Goal: Information Seeking & Learning: Learn about a topic

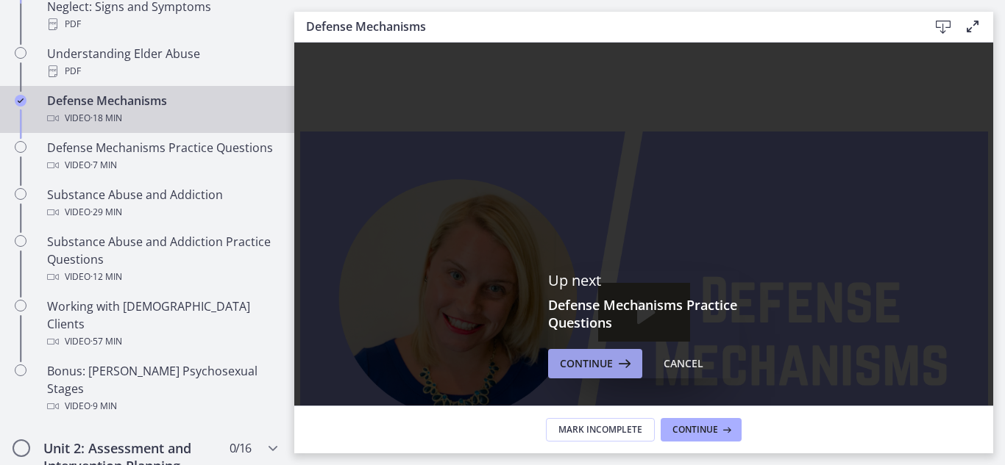
click at [574, 363] on span "Continue" at bounding box center [586, 364] width 53 height 18
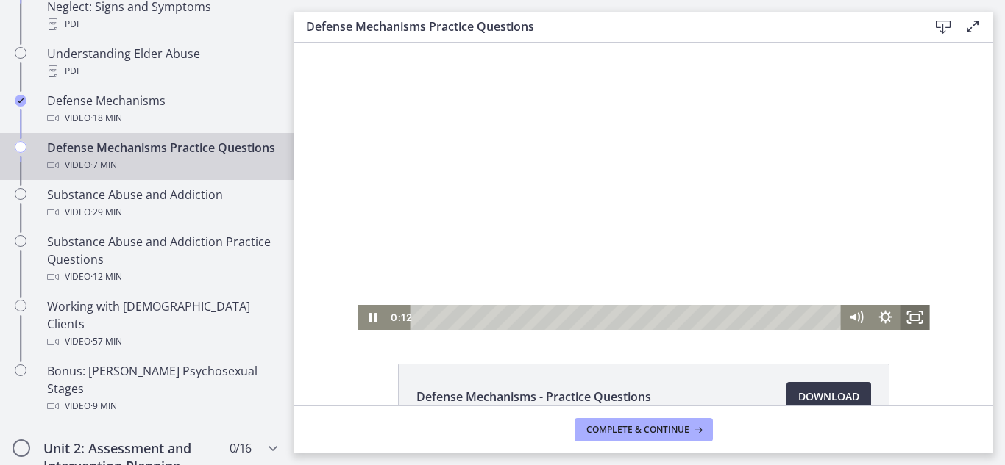
click at [910, 317] on icon "Fullscreen" at bounding box center [914, 317] width 29 height 25
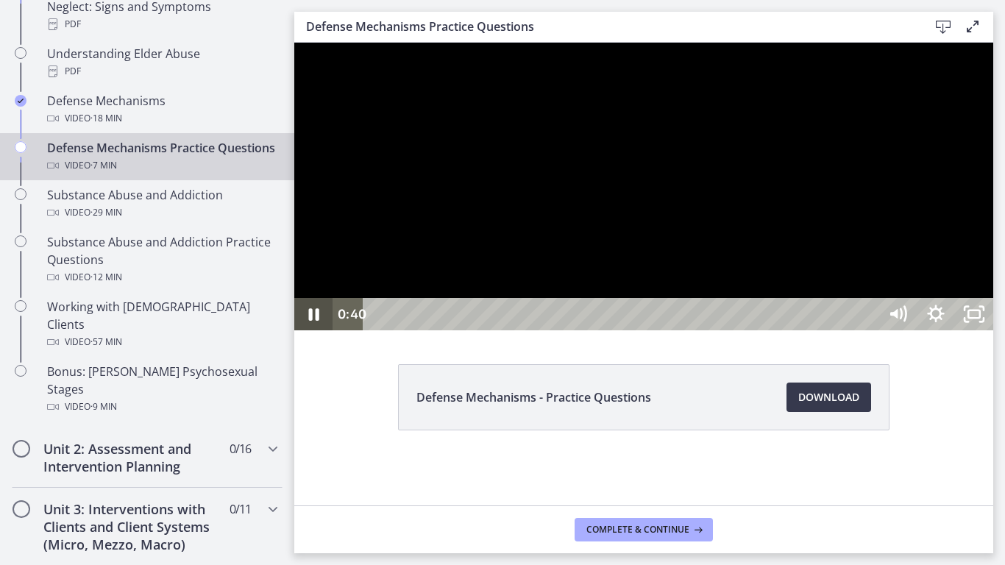
click at [315, 330] on icon "Pause" at bounding box center [313, 314] width 38 height 32
click at [316, 322] on icon "Play Video" at bounding box center [316, 314] width 12 height 16
click at [316, 321] on icon "Pause" at bounding box center [314, 314] width 10 height 13
click at [316, 321] on icon "Play Video" at bounding box center [315, 313] width 10 height 13
click at [316, 322] on icon "Pause" at bounding box center [313, 314] width 13 height 15
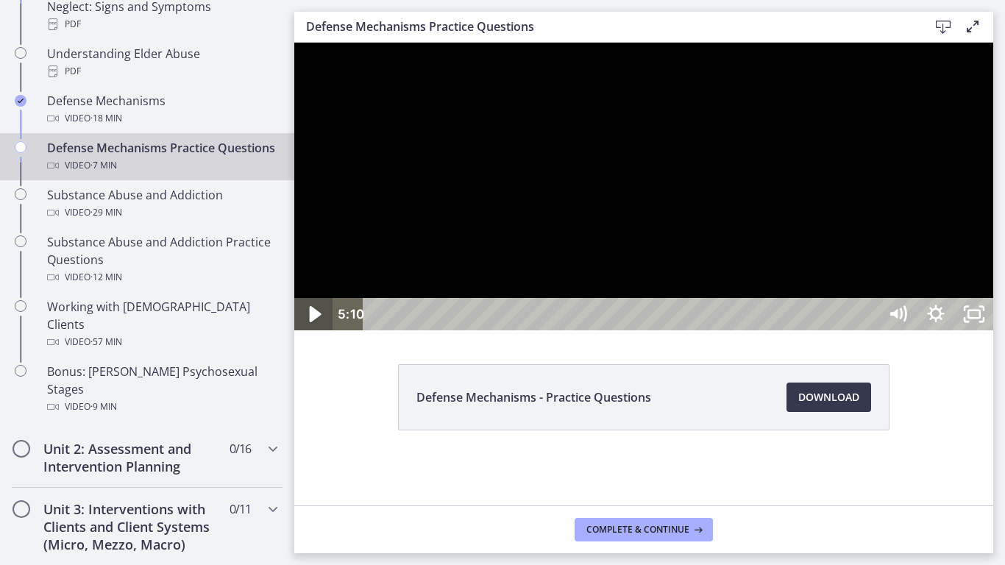
click at [316, 322] on icon "Play Video" at bounding box center [316, 314] width 12 height 16
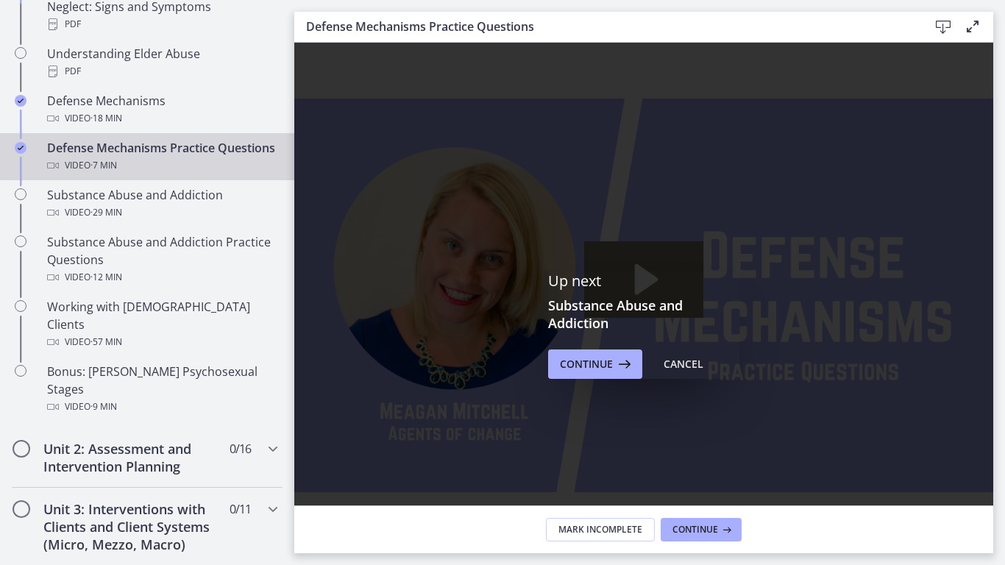
click at [314, 465] on icon "Play Video" at bounding box center [316, 532] width 12 height 16
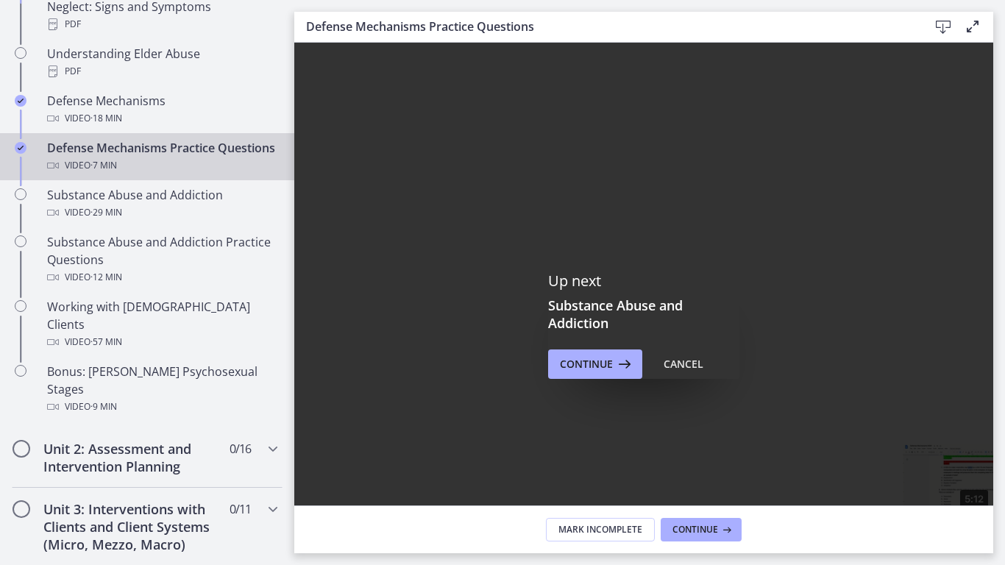
click at [868, 465] on div "5:12" at bounding box center [623, 531] width 492 height 32
click at [868, 465] on div "5:36" at bounding box center [623, 531] width 492 height 32
click at [996, 465] on icon "Fullscreen" at bounding box center [974, 532] width 46 height 39
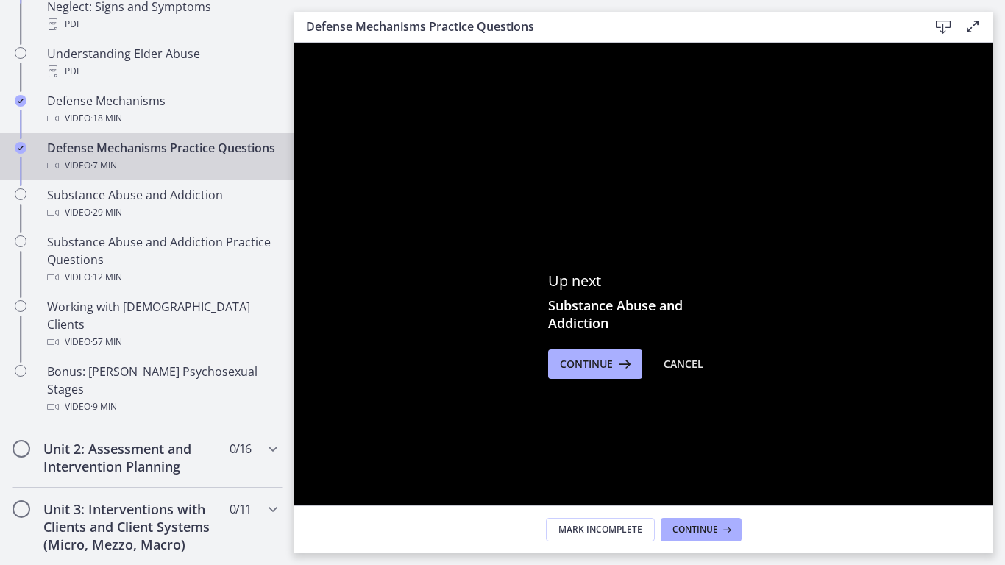
click at [996, 465] on icon "Unfullscreen" at bounding box center [974, 532] width 46 height 39
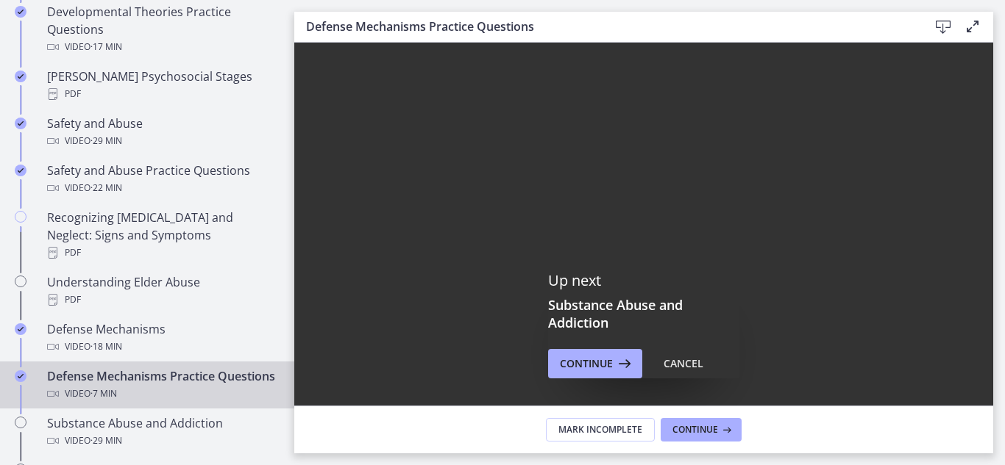
scroll to position [599, 0]
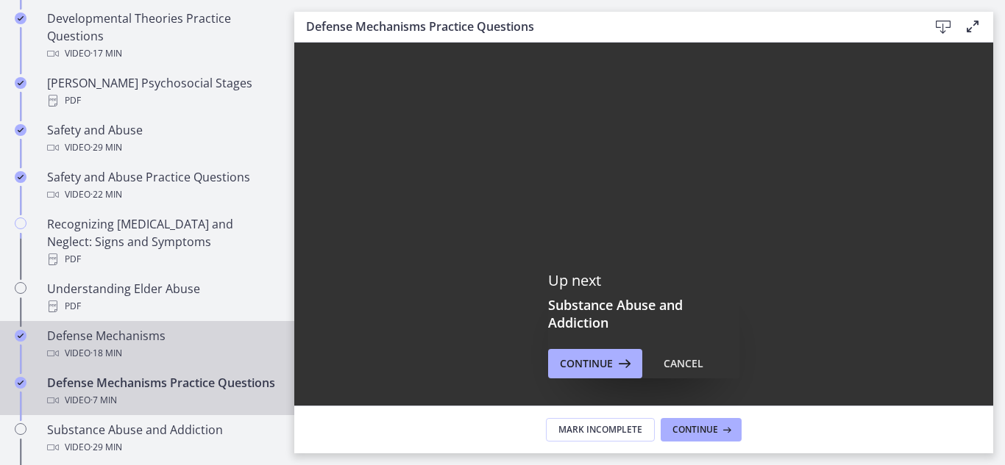
click at [144, 345] on div "Video · 18 min" at bounding box center [161, 354] width 229 height 18
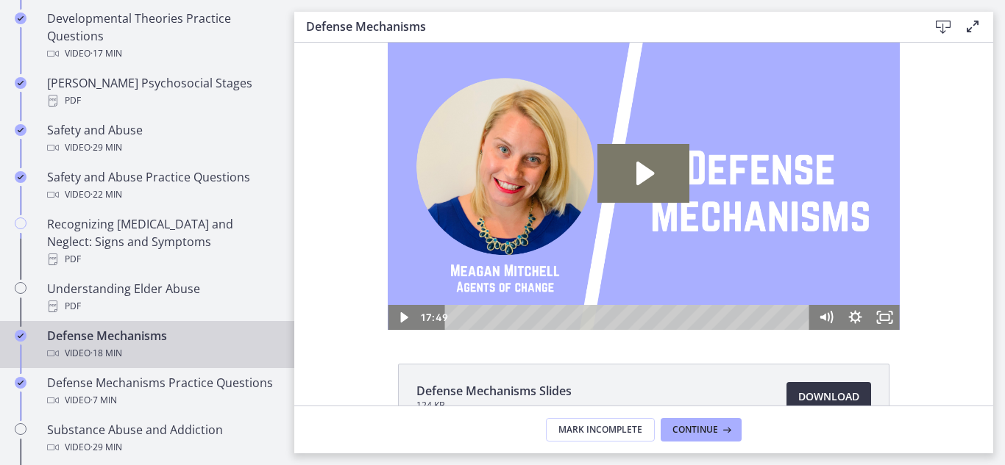
click at [816, 393] on span "Download Opens in a new window" at bounding box center [828, 397] width 61 height 18
